Goal: Information Seeking & Learning: Find specific fact

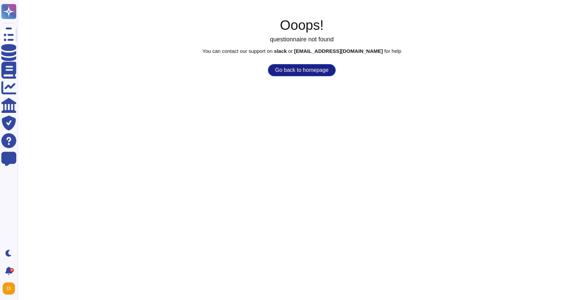
click at [306, 76] on html "Questionnaires Knowledge Base Documents Analytics CAIQ / SIG Trust Center Help …" at bounding box center [293, 38] width 586 height 76
click at [315, 71] on button "Go back to homepage" at bounding box center [301, 70] width 67 height 12
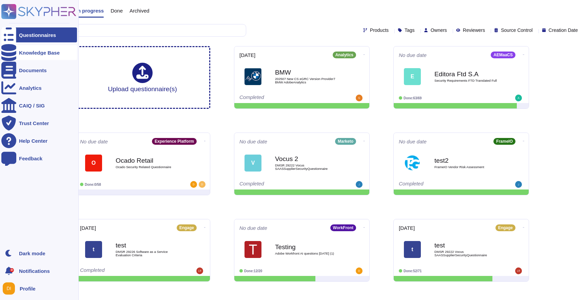
click at [15, 51] on div at bounding box center [8, 52] width 15 height 15
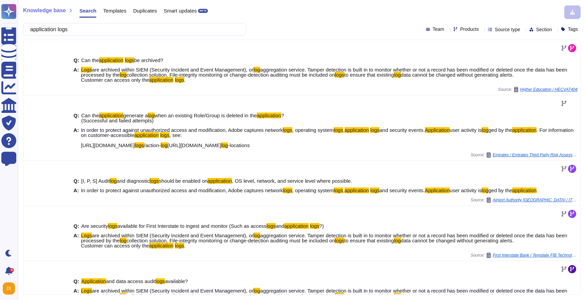
click at [95, 30] on input "application logs" at bounding box center [133, 29] width 212 height 12
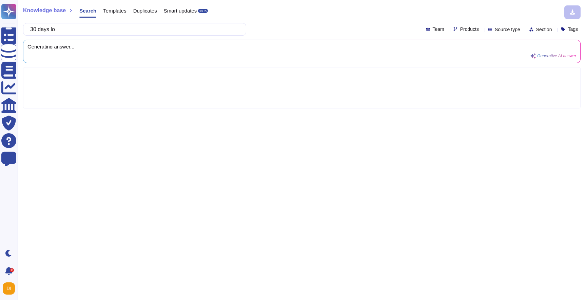
type input "30 days log"
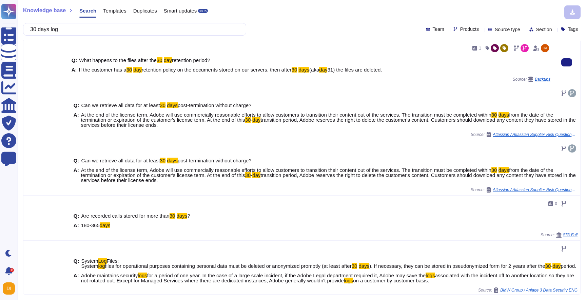
click at [171, 70] on span "retention policy on the documents stored on our servers, then after" at bounding box center [217, 70] width 150 height 6
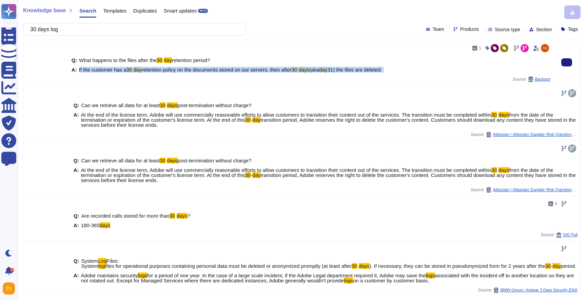
click at [171, 70] on span "retention policy on the documents stored on our servers, then after" at bounding box center [217, 70] width 150 height 6
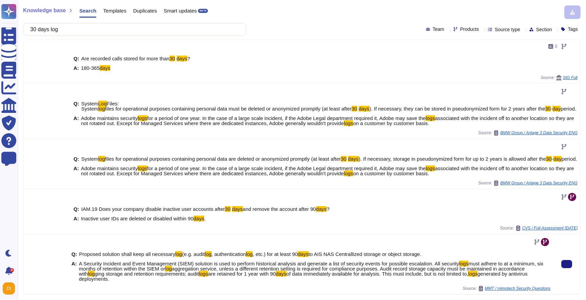
scroll to position [168, 0]
click at [276, 273] on span "are retained for 1 year with 90" at bounding box center [241, 274] width 67 height 6
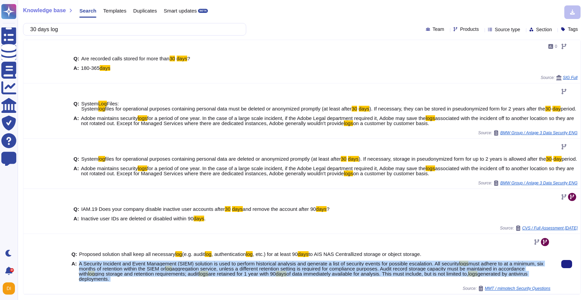
click at [276, 273] on span "are retained for 1 year with 90" at bounding box center [241, 274] width 67 height 6
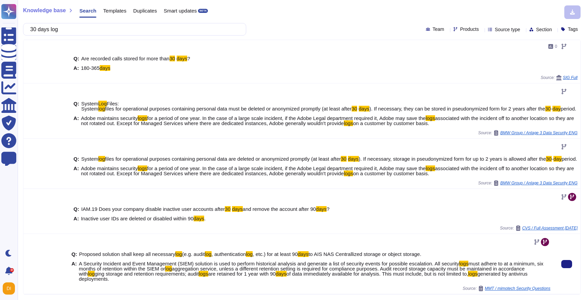
click at [276, 273] on span "are retained for 1 year with 90" at bounding box center [241, 274] width 67 height 6
drag, startPoint x: 222, startPoint y: 276, endPoint x: 404, endPoint y: 273, distance: 182.1
click at [404, 274] on span "A Security Incident and Event Management (SIEM) solution is used to perform his…" at bounding box center [314, 271] width 471 height 20
drag, startPoint x: 425, startPoint y: 272, endPoint x: 223, endPoint y: 275, distance: 202.5
click at [223, 275] on span "A Security Incident and Event Management (SIEM) solution is used to perform his…" at bounding box center [314, 271] width 471 height 20
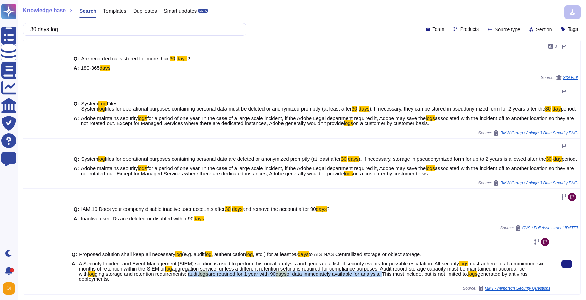
copy span "audit logs are retained for 1 year with 90 days of data immediately available f…"
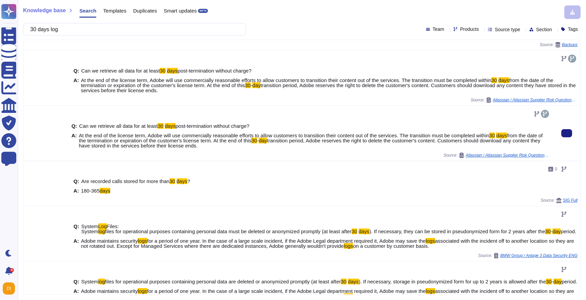
scroll to position [162, 0]
